Goal: Communication & Community: Answer question/provide support

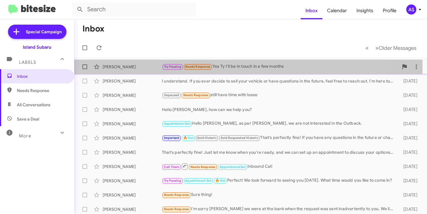
click at [140, 68] on div "[PERSON_NAME]" at bounding box center [132, 67] width 59 height 6
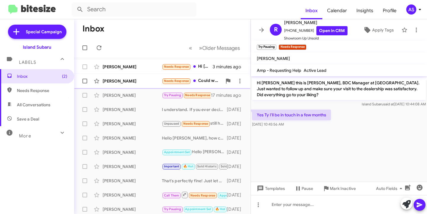
click at [127, 78] on div "Julie Sullivan" at bounding box center [132, 81] width 59 height 6
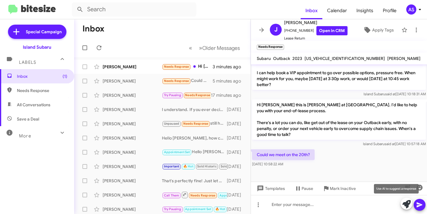
click at [402, 204] on button at bounding box center [407, 204] width 12 height 12
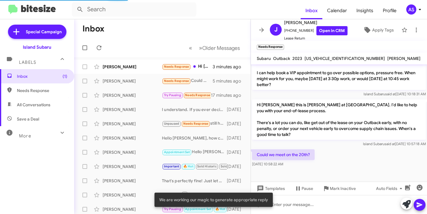
scroll to position [321, 0]
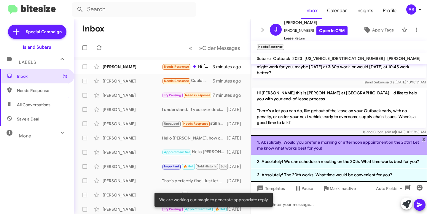
click at [311, 152] on li "1. Absolutely! Would you prefer a morning or afternoon appointment on the 20th?…" at bounding box center [339, 145] width 176 height 20
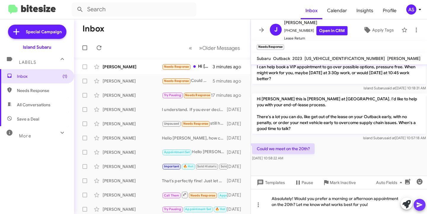
click at [417, 200] on span at bounding box center [419, 205] width 7 height 12
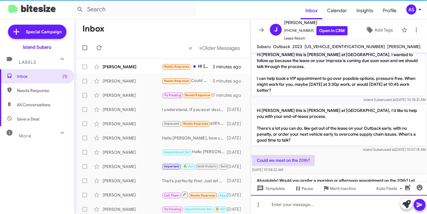
scroll to position [325, 0]
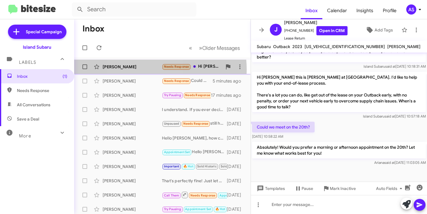
click at [139, 69] on div "Norma Uriguen" at bounding box center [132, 67] width 59 height 6
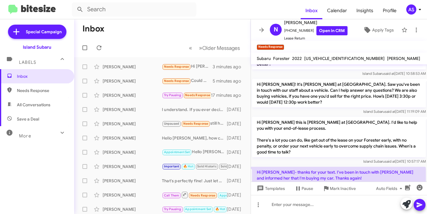
scroll to position [678, 0]
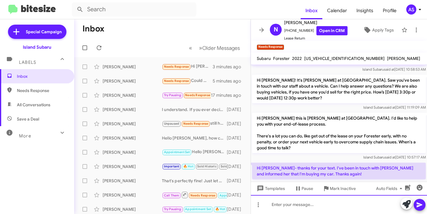
click at [302, 207] on div at bounding box center [339, 204] width 176 height 19
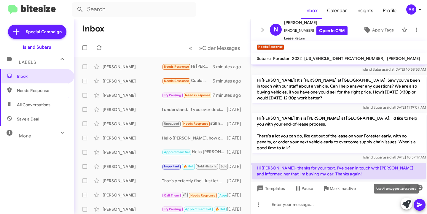
click at [404, 202] on icon at bounding box center [407, 204] width 8 height 8
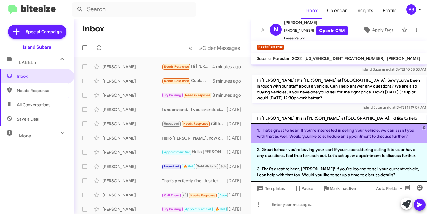
click at [306, 142] on li "1. That's great to hear! If you're interested in selling your vehicle, we can a…" at bounding box center [339, 133] width 176 height 20
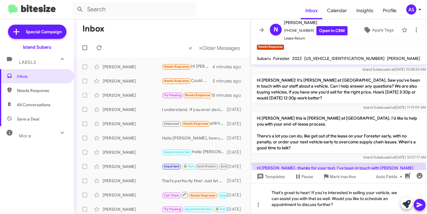
scroll to position [690, 0]
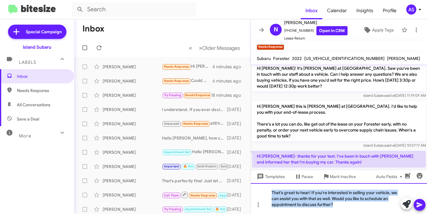
drag, startPoint x: 344, startPoint y: 202, endPoint x: 264, endPoint y: 188, distance: 81.9
click at [264, 188] on div "That's great to hear! If you're interested in selling your vehicle, we can assi…" at bounding box center [339, 198] width 176 height 31
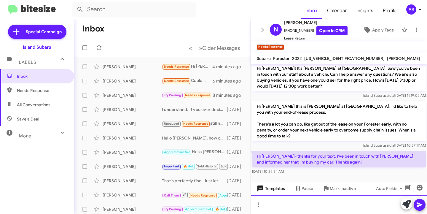
scroll to position [678, 0]
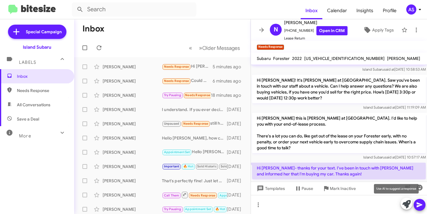
click at [404, 204] on button at bounding box center [407, 204] width 12 height 12
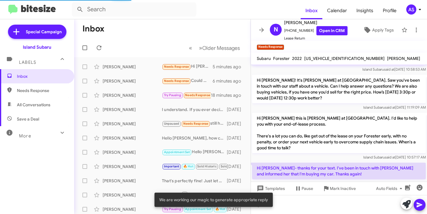
scroll to position [690, 0]
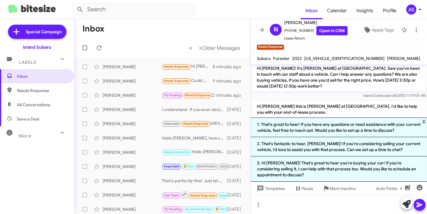
click at [352, 128] on li "1. That's great to hear! If you have any questions or need assistance with your…" at bounding box center [339, 128] width 176 height 20
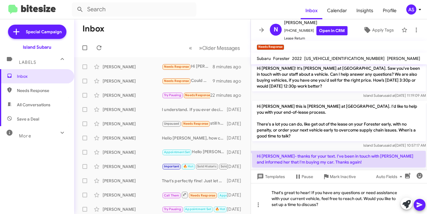
click at [417, 202] on icon at bounding box center [419, 204] width 7 height 7
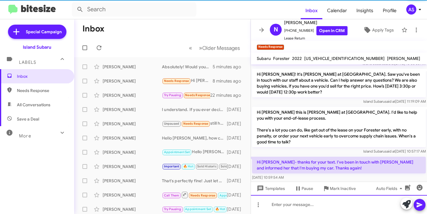
scroll to position [767, 0]
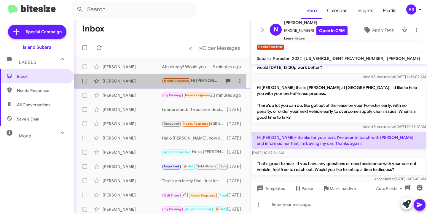
click at [134, 80] on div "Norma Uriguen" at bounding box center [132, 81] width 59 height 6
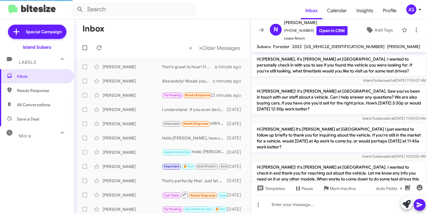
scroll to position [648, 0]
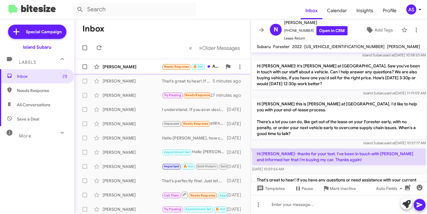
click at [110, 64] on div "[PERSON_NAME]" at bounding box center [132, 67] width 59 height 6
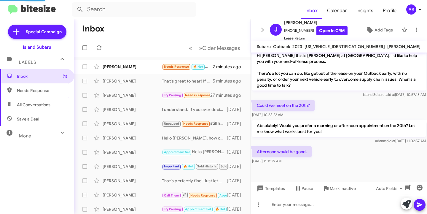
scroll to position [359, 0]
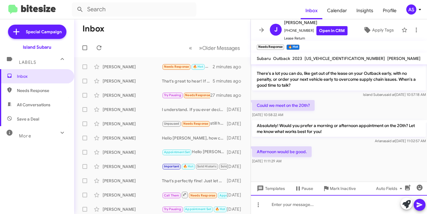
click at [401, 203] on div at bounding box center [339, 204] width 176 height 19
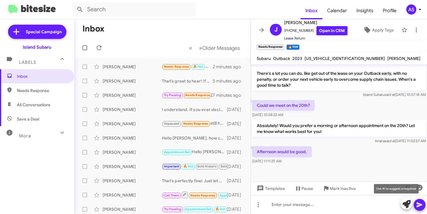
click at [402, 200] on button at bounding box center [407, 204] width 12 height 12
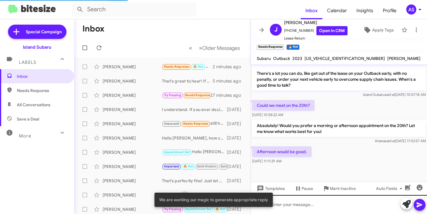
scroll to position [405, 0]
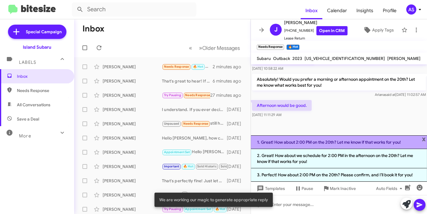
click at [366, 143] on li "1. Great! How about 2:00 PM on the 20th? Let me know if that works for you!" at bounding box center [339, 142] width 176 height 14
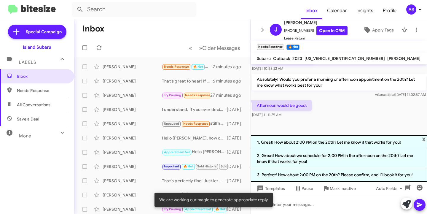
scroll to position [364, 0]
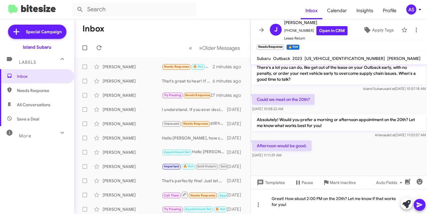
click at [418, 203] on icon at bounding box center [420, 204] width 6 height 5
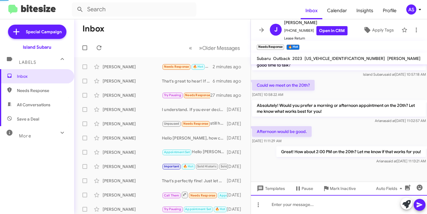
scroll to position [380, 0]
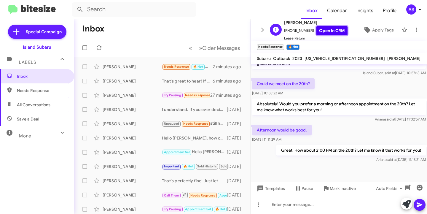
click at [326, 32] on link "Open in CRM" at bounding box center [332, 30] width 31 height 9
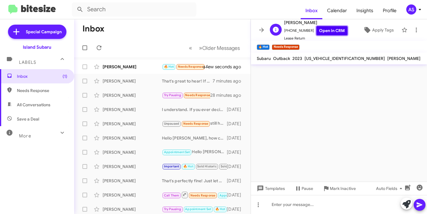
scroll to position [0, 0]
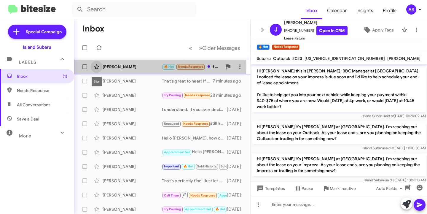
click at [102, 64] on span at bounding box center [97, 66] width 12 height 7
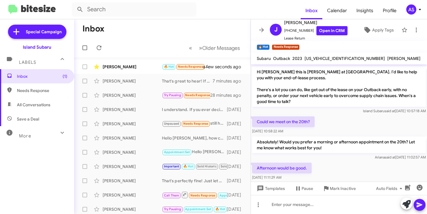
scroll to position [402, 0]
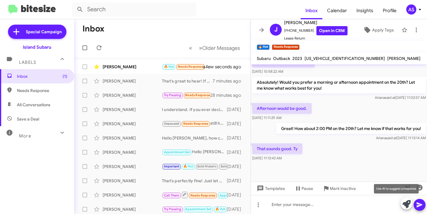
click at [404, 206] on icon at bounding box center [407, 204] width 8 height 8
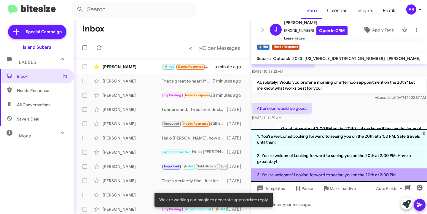
click at [350, 179] on li "3. You're welcome! Looking forward to seeing you on the 20th at 2:00 PM." at bounding box center [339, 174] width 176 height 13
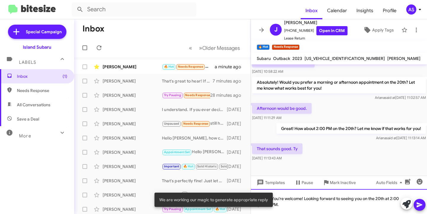
click at [342, 206] on div "You're welcome! Looking forward to seeing you on the 20th at 2:00 PM." at bounding box center [339, 201] width 176 height 25
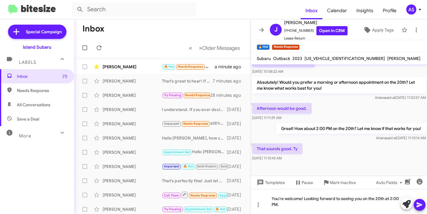
click at [421, 203] on icon at bounding box center [419, 204] width 7 height 7
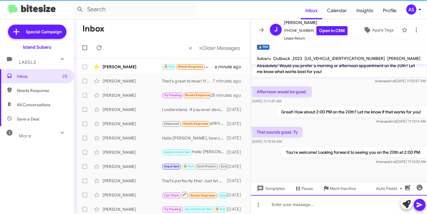
scroll to position [424, 0]
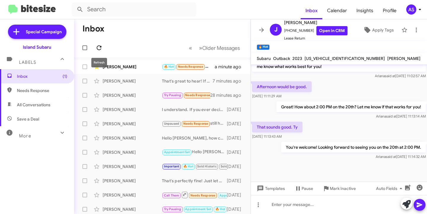
click at [102, 47] on icon at bounding box center [99, 47] width 7 height 7
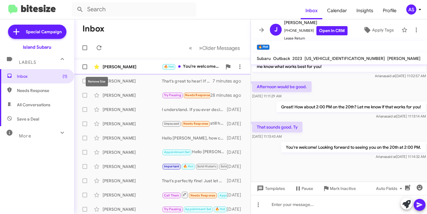
click at [97, 67] on icon at bounding box center [96, 66] width 5 height 5
click at [134, 66] on div "Julie Sullivan" at bounding box center [132, 67] width 59 height 6
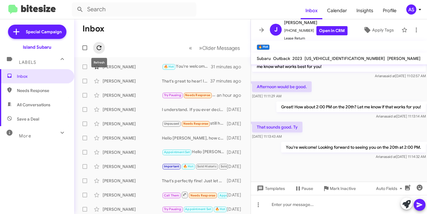
click at [97, 43] on button at bounding box center [99, 48] width 12 height 12
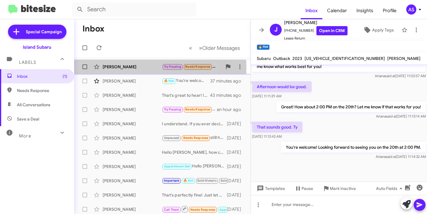
click at [119, 68] on div "Joseph Groysman" at bounding box center [132, 67] width 59 height 6
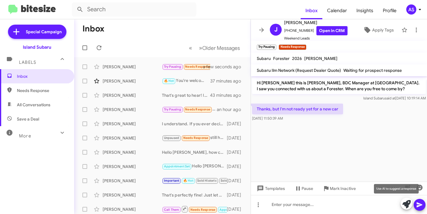
click at [406, 204] on icon at bounding box center [407, 204] width 8 height 8
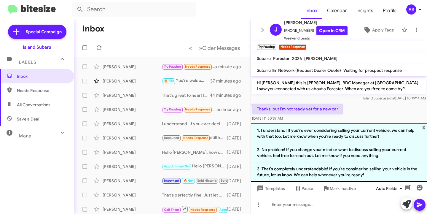
click at [391, 171] on li "3. That's completely understandable! If you're considering selling your vehicle…" at bounding box center [339, 171] width 176 height 19
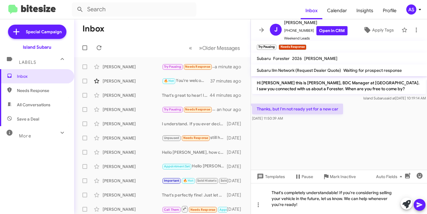
click at [418, 200] on span at bounding box center [419, 205] width 7 height 12
